Goal: Use online tool/utility: Utilize a website feature to perform a specific function

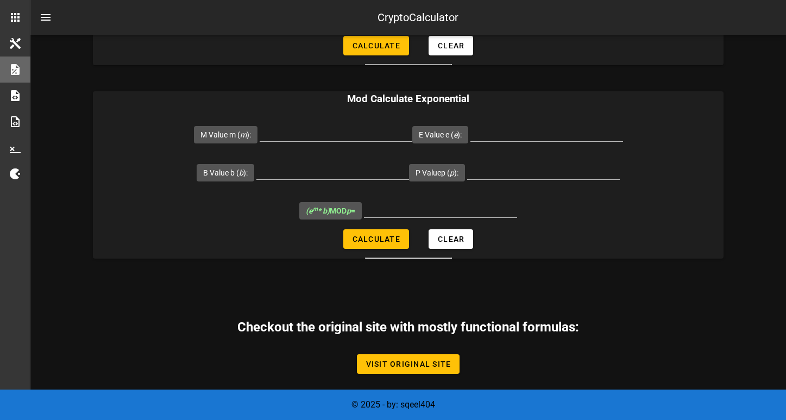
scroll to position [753, 0]
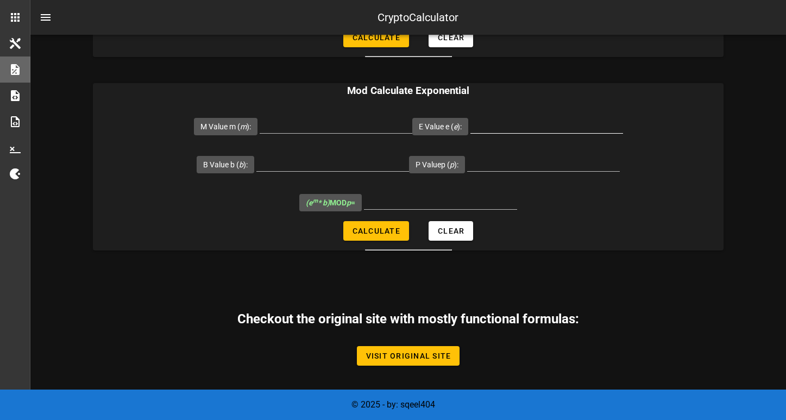
click at [523, 128] on input "E Value e ( e ):" at bounding box center [547, 124] width 153 height 17
type input "5"
click at [536, 165] on input "P Valuep ( p ):" at bounding box center [543, 162] width 153 height 17
type input "1"
type input "7"
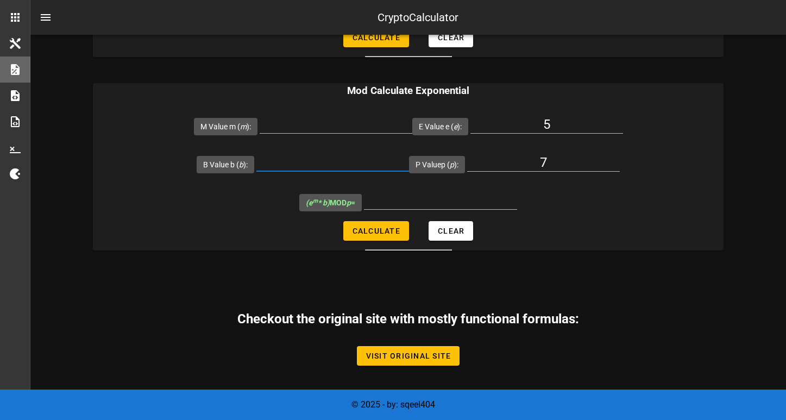
click at [309, 165] on input "B Value b ( b ):" at bounding box center [333, 162] width 153 height 17
click at [392, 227] on span "Calculate" at bounding box center [376, 231] width 48 height 9
type input "All fields are required"
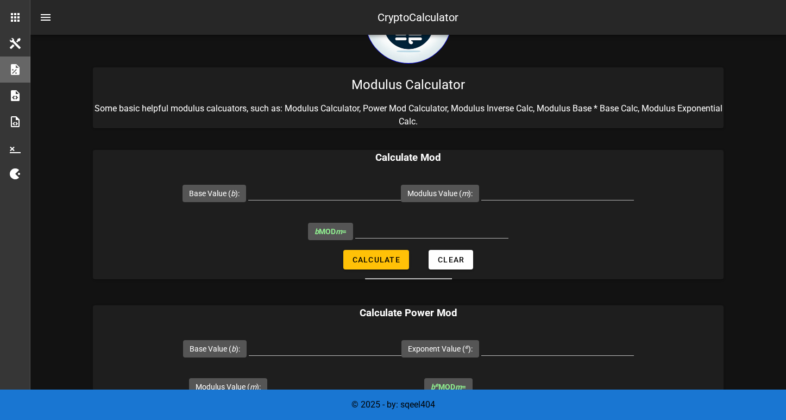
scroll to position [109, 0]
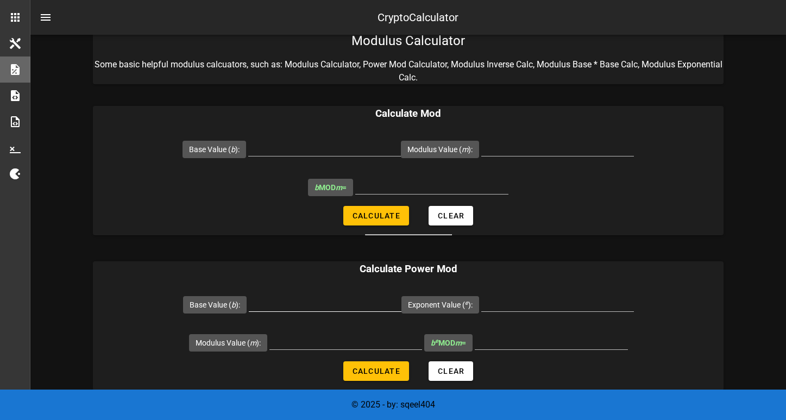
click at [324, 306] on input "Base Value ( b ):" at bounding box center [325, 302] width 153 height 17
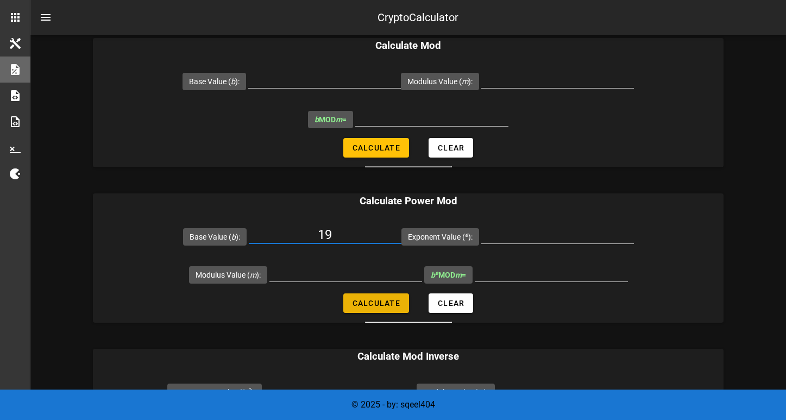
scroll to position [217, 0]
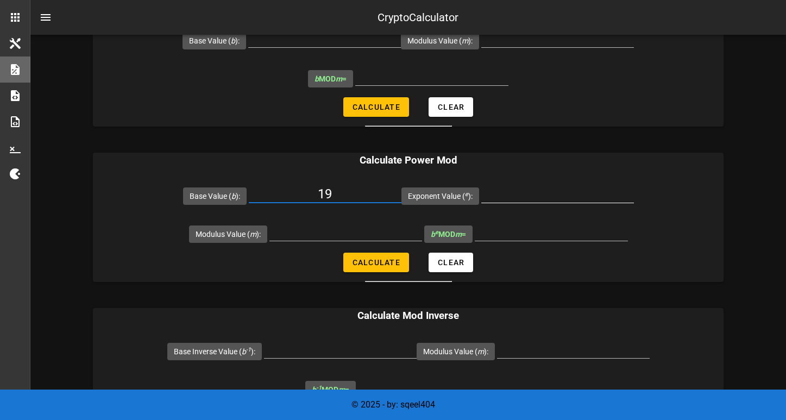
type input "19"
click at [545, 200] on input "Exponent Value ( e ):" at bounding box center [557, 193] width 153 height 17
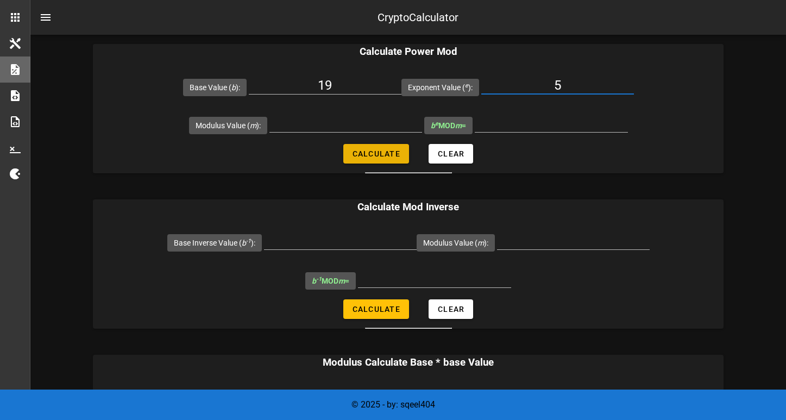
type input "5"
click at [374, 153] on span "Calculate" at bounding box center [376, 153] width 48 height 9
type input "All fields are required"
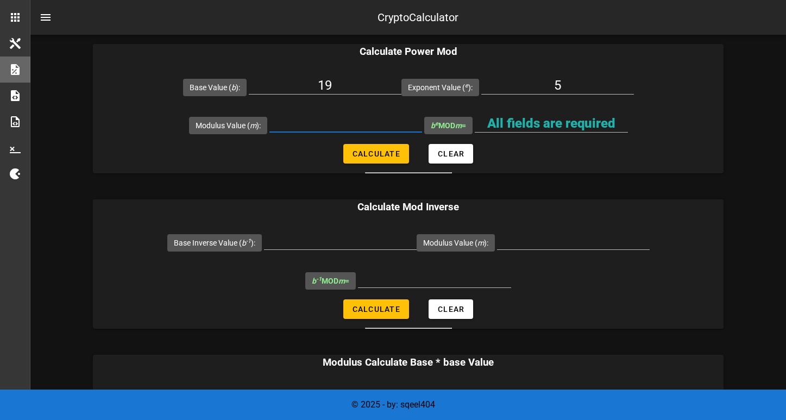
click at [330, 121] on input "Modulus Value ( m ):" at bounding box center [346, 123] width 153 height 17
type input "119"
click at [535, 117] on input "All fields are required" at bounding box center [551, 123] width 153 height 17
click at [381, 158] on span "Calculate" at bounding box center [376, 153] width 48 height 9
type input "66"
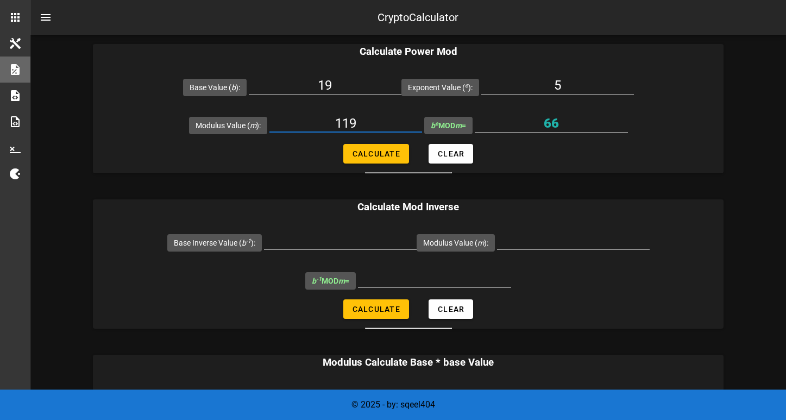
drag, startPoint x: 373, startPoint y: 122, endPoint x: 329, endPoint y: 122, distance: 44.0
click at [330, 122] on input "119" at bounding box center [346, 123] width 153 height 17
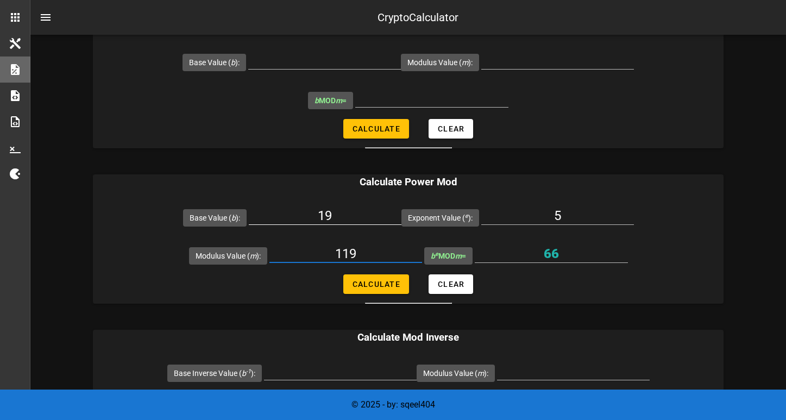
scroll to position [217, 0]
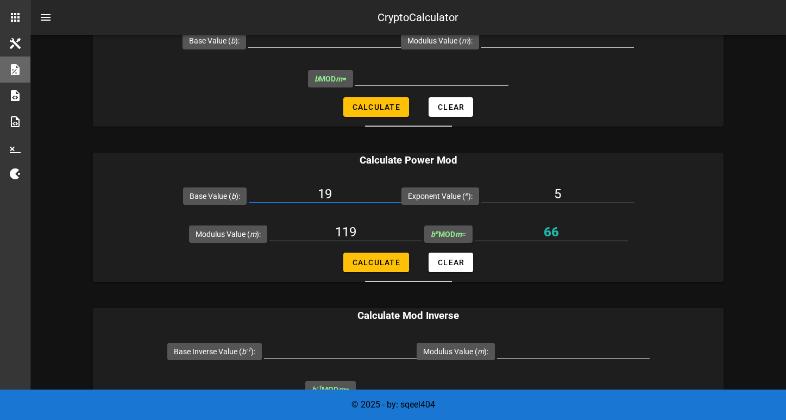
drag, startPoint x: 340, startPoint y: 193, endPoint x: 293, endPoint y: 190, distance: 46.8
click at [293, 190] on input "19" at bounding box center [325, 193] width 153 height 17
drag, startPoint x: 316, startPoint y: 231, endPoint x: 310, endPoint y: 232, distance: 6.1
click at [312, 231] on input "119" at bounding box center [346, 231] width 153 height 17
type input "187"
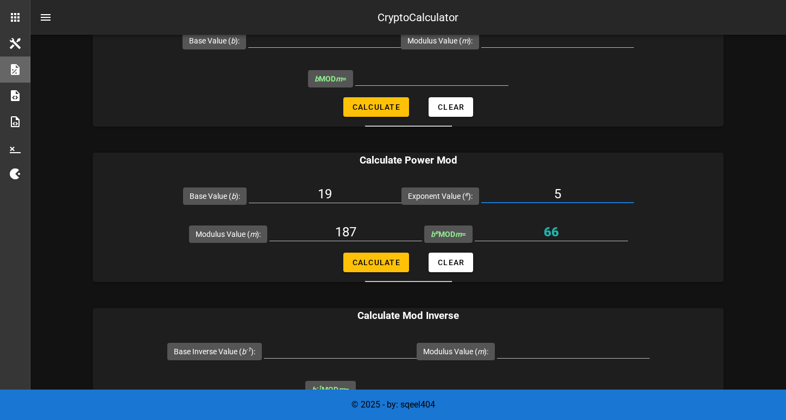
drag, startPoint x: 567, startPoint y: 196, endPoint x: 521, endPoint y: 197, distance: 46.2
click at [521, 197] on input "5" at bounding box center [557, 193] width 153 height 17
drag, startPoint x: 345, startPoint y: 190, endPoint x: 284, endPoint y: 194, distance: 60.4
click at [291, 192] on input "19" at bounding box center [325, 193] width 153 height 17
click at [547, 185] on input "Exponent Value ( e ):" at bounding box center [557, 193] width 153 height 17
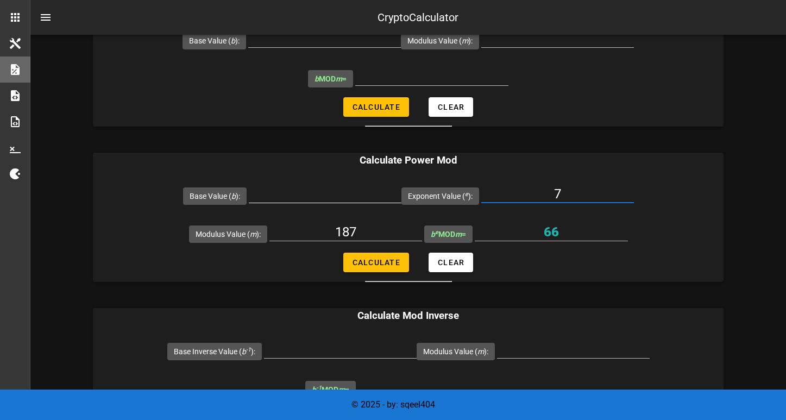
type input "7"
click at [314, 195] on input "Base Value ( b ):" at bounding box center [325, 193] width 153 height 17
drag, startPoint x: 554, startPoint y: 234, endPoint x: 535, endPoint y: 234, distance: 19.0
click at [535, 234] on input "66" at bounding box center [551, 231] width 153 height 17
click at [301, 194] on input "Base Value ( b ):" at bounding box center [325, 193] width 153 height 17
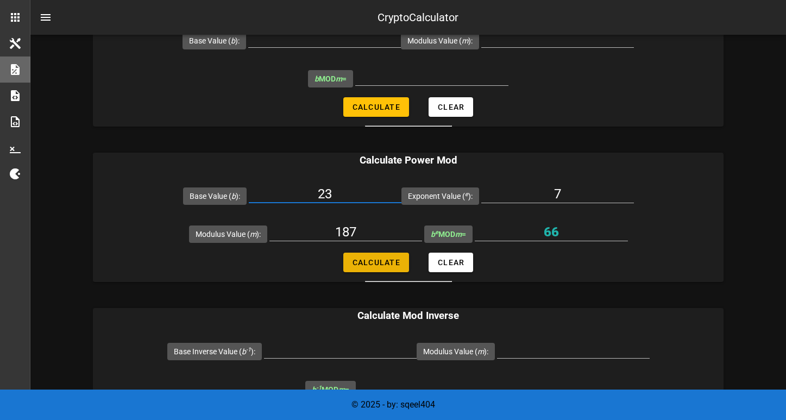
type input "23"
click at [381, 264] on span "Calculate" at bounding box center [376, 262] width 48 height 9
type input "133"
drag, startPoint x: 318, startPoint y: 196, endPoint x: 282, endPoint y: 196, distance: 35.9
click at [282, 196] on input "23" at bounding box center [325, 193] width 153 height 17
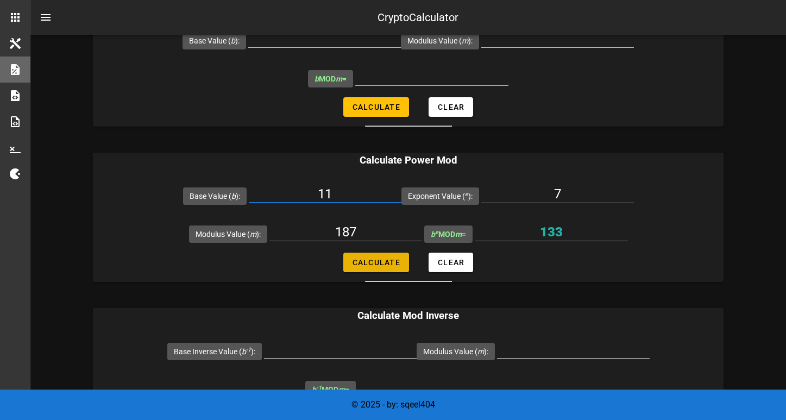
type input "11"
click at [383, 256] on button "Calculate" at bounding box center [376, 263] width 66 height 20
type input "88"
